Goal: Check status: Check status

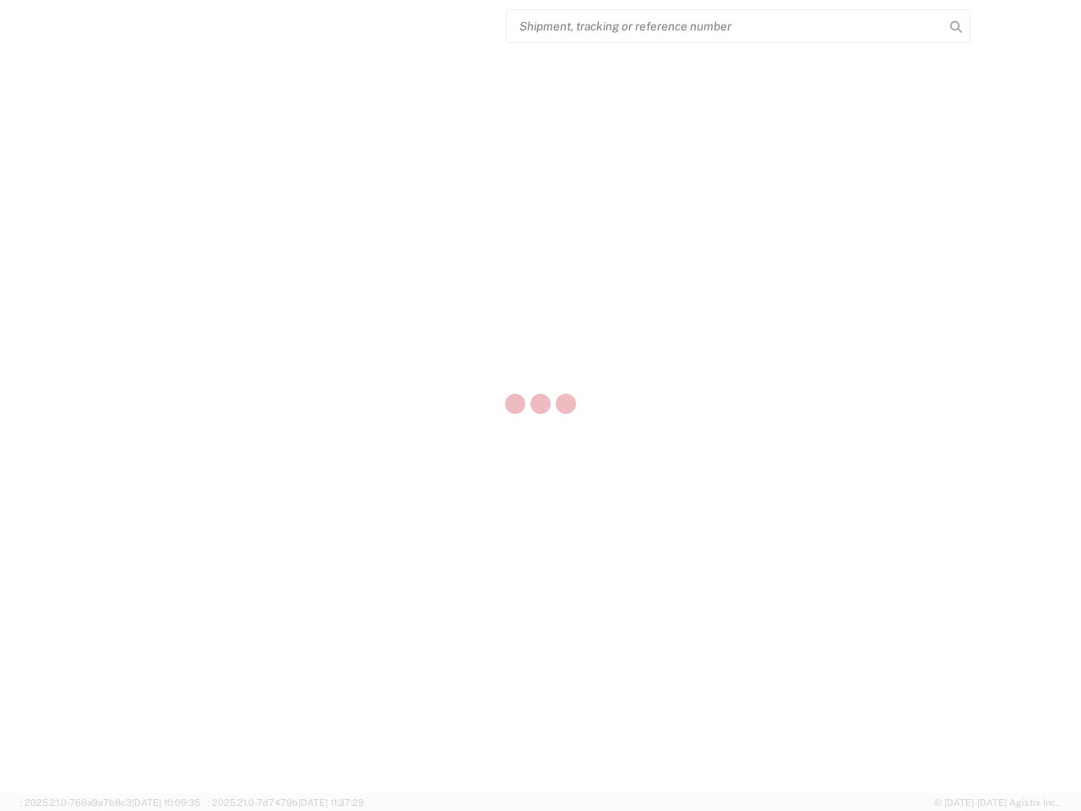
select select "US"
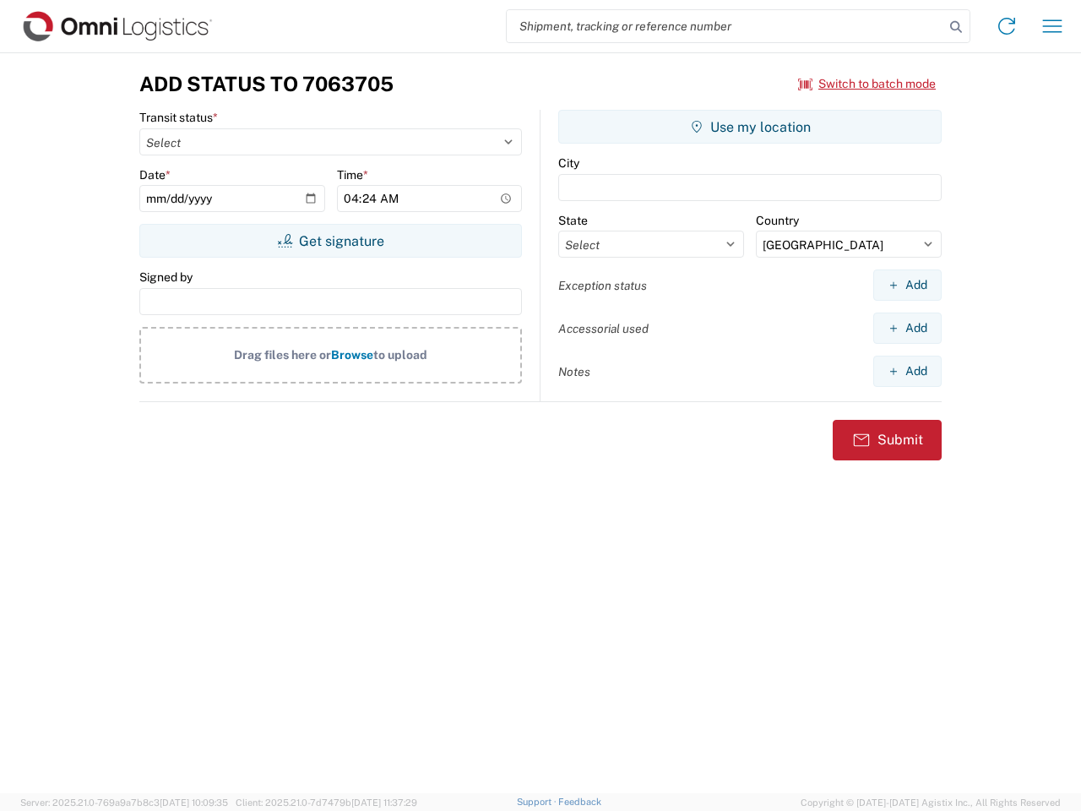
click at [726, 26] on input "search" at bounding box center [726, 26] width 438 height 32
click at [956, 27] on icon at bounding box center [956, 27] width 24 height 24
click at [1007, 26] on icon at bounding box center [1006, 26] width 27 height 27
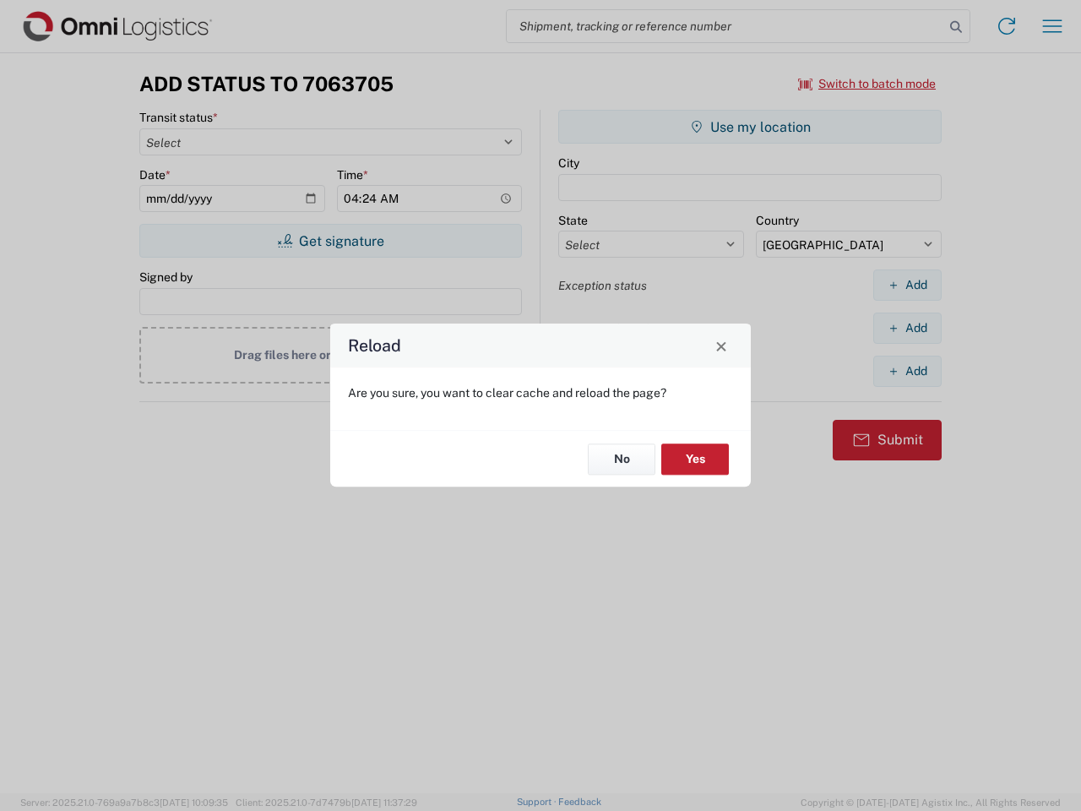
click at [1052, 26] on div "Reload Are you sure, you want to clear cache and reload the page? No Yes" at bounding box center [540, 405] width 1081 height 811
click at [867, 84] on div "Reload Are you sure, you want to clear cache and reload the page? No Yes" at bounding box center [540, 405] width 1081 height 811
click at [330, 241] on div "Reload Are you sure, you want to clear cache and reload the page? No Yes" at bounding box center [540, 405] width 1081 height 811
click at [750, 127] on div "Reload Are you sure, you want to clear cache and reload the page? No Yes" at bounding box center [540, 405] width 1081 height 811
click at [907, 285] on div "Reload Are you sure, you want to clear cache and reload the page? No Yes" at bounding box center [540, 405] width 1081 height 811
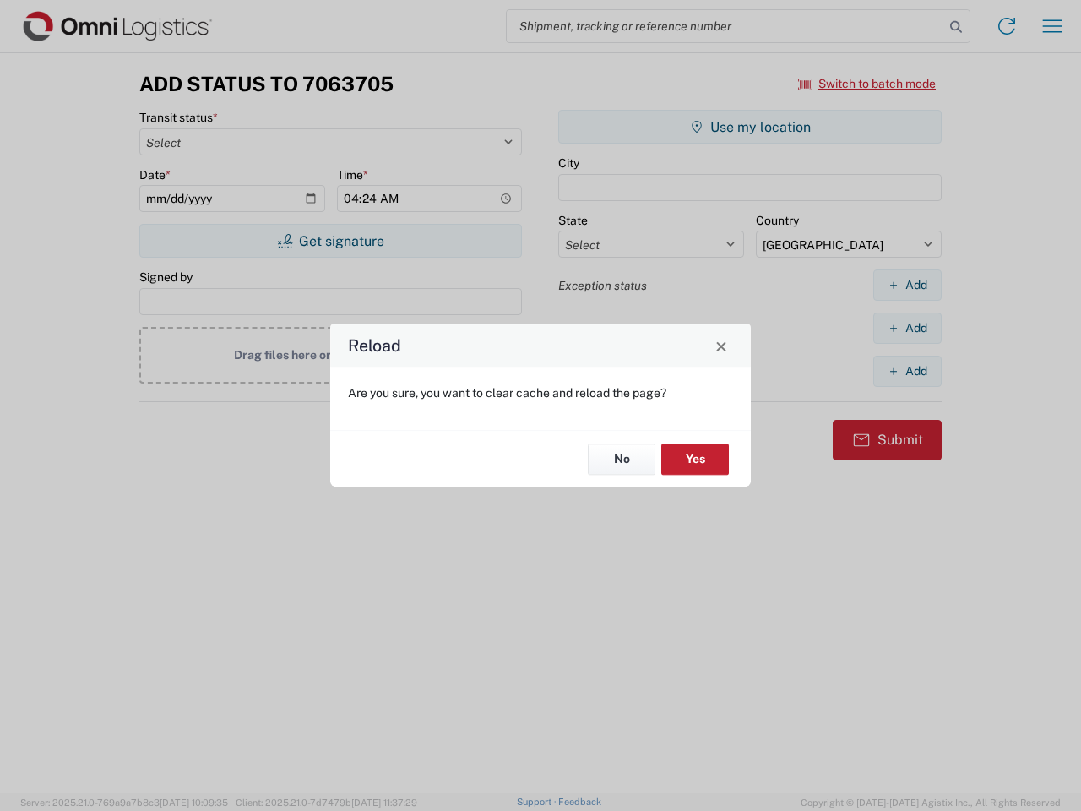
click at [907, 328] on div "Reload Are you sure, you want to clear cache and reload the page? No Yes" at bounding box center [540, 405] width 1081 height 811
click at [907, 371] on div "Reload Are you sure, you want to clear cache and reload the page? No Yes" at bounding box center [540, 405] width 1081 height 811
